Goal: Check status

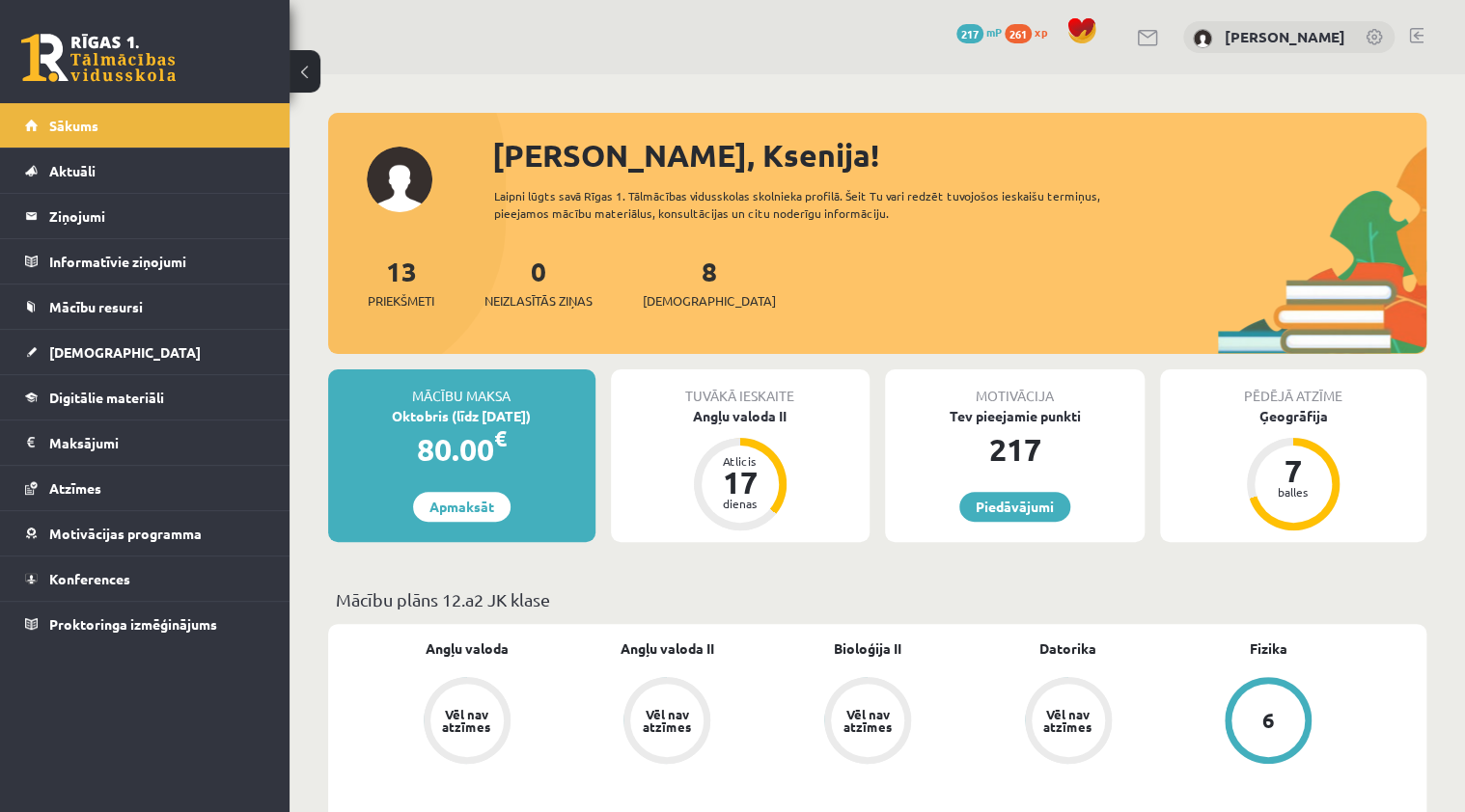
click at [1424, 38] on div "0 Dāvanas 217 mP 261 xp [PERSON_NAME]" at bounding box center [877, 37] width 1176 height 75
click at [1416, 35] on link at bounding box center [1416, 36] width 15 height 16
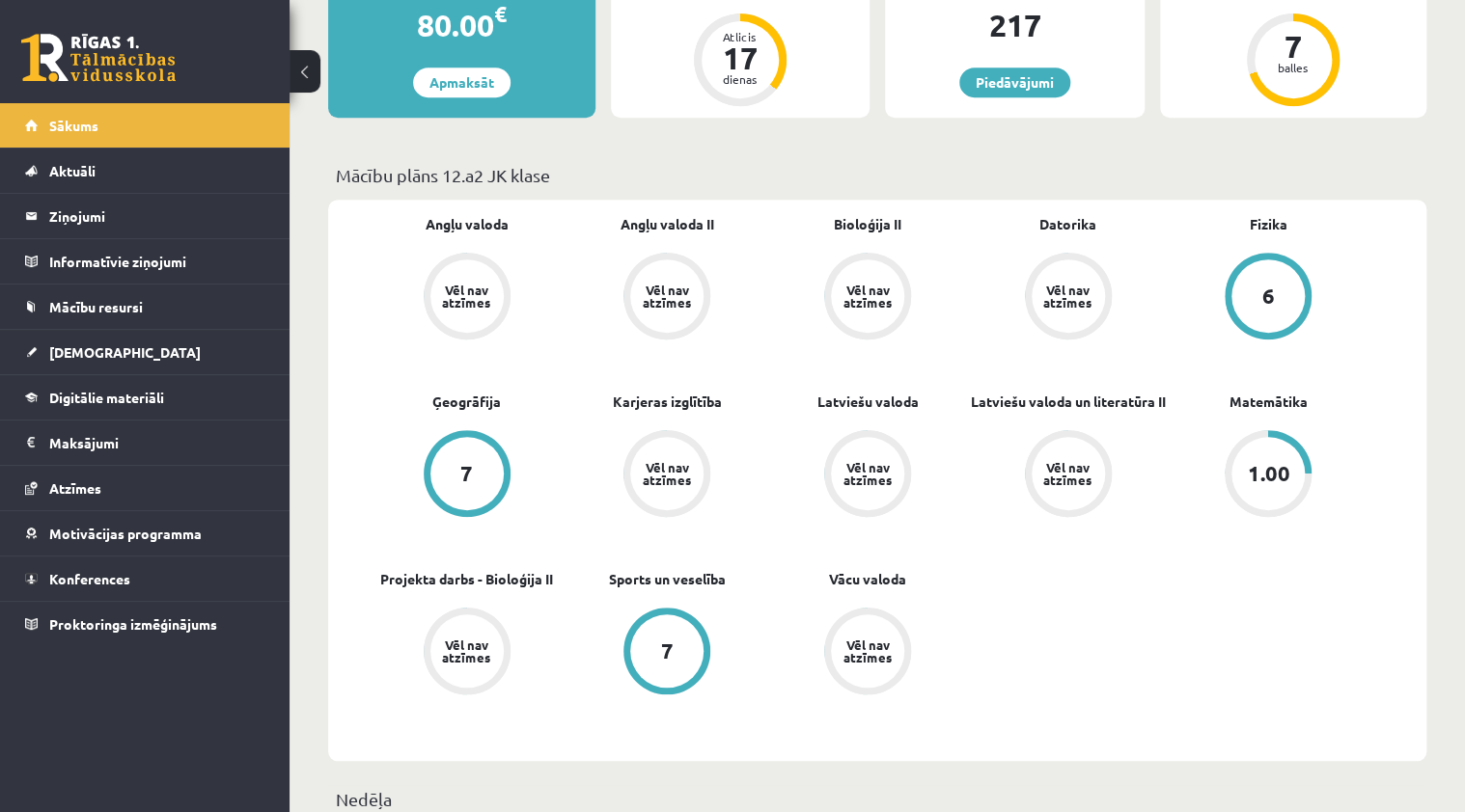
scroll to position [463, 0]
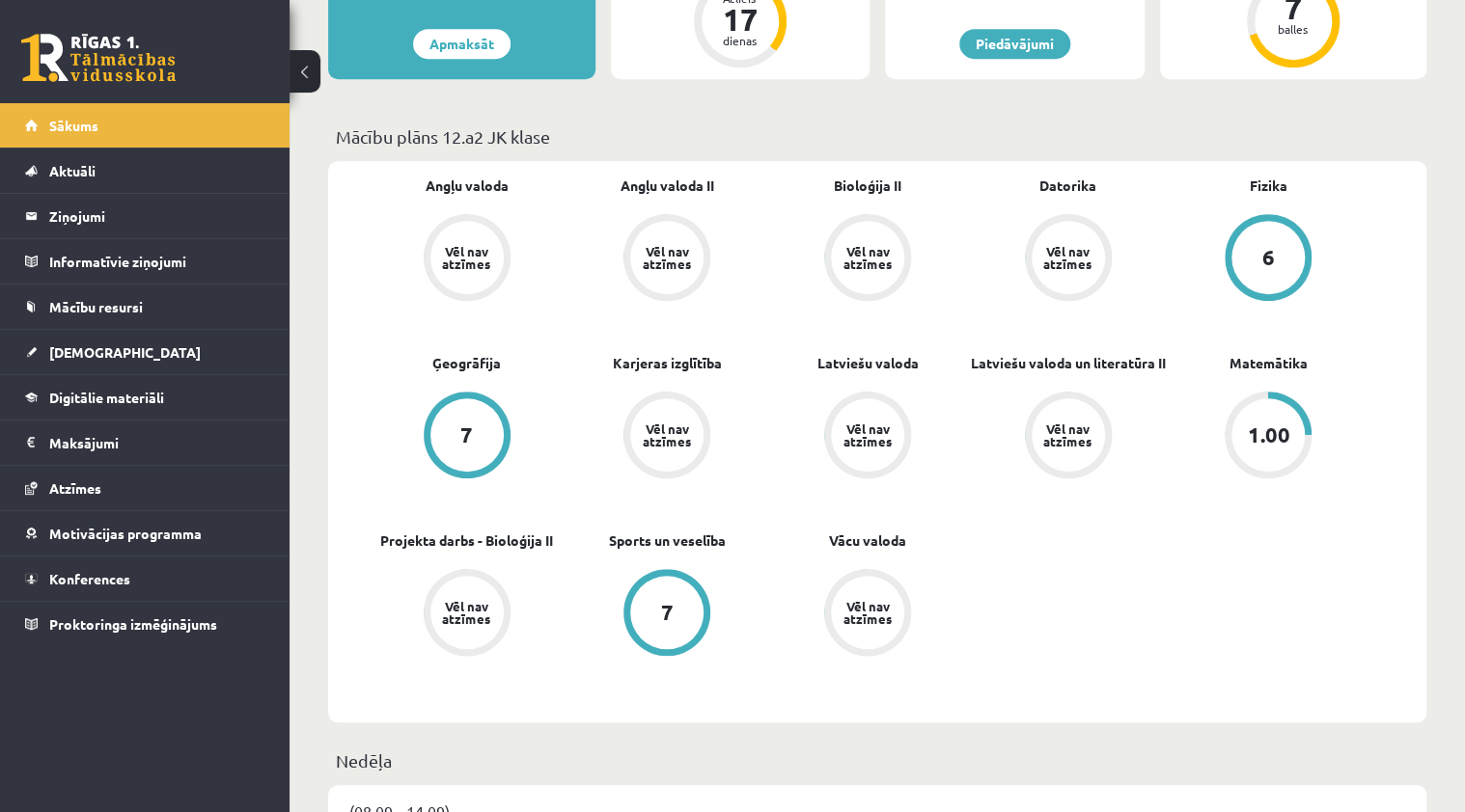
click at [477, 251] on div "Vēl nav atzīmes" at bounding box center [467, 258] width 54 height 25
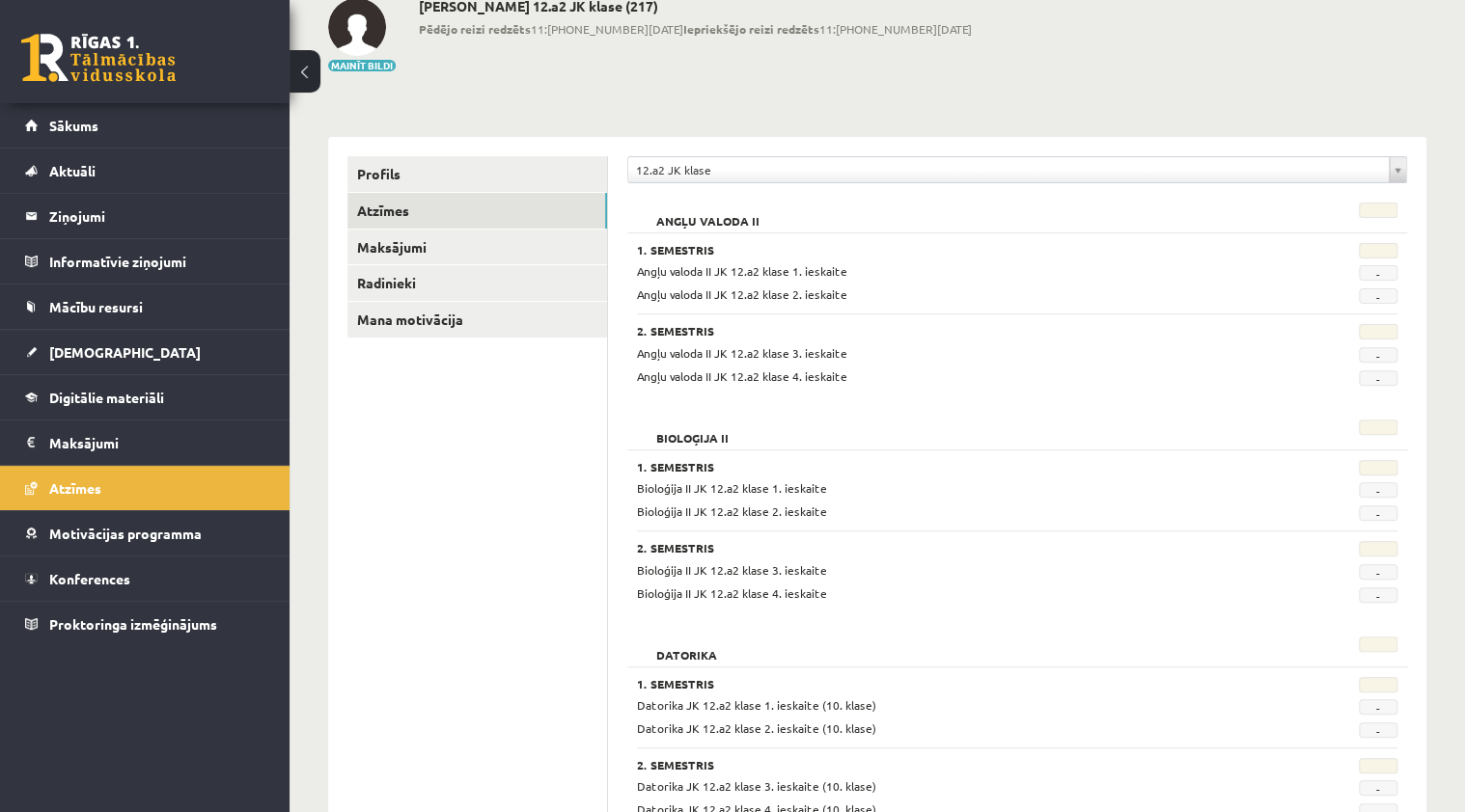
scroll to position [77, 0]
